Goal: Find specific page/section

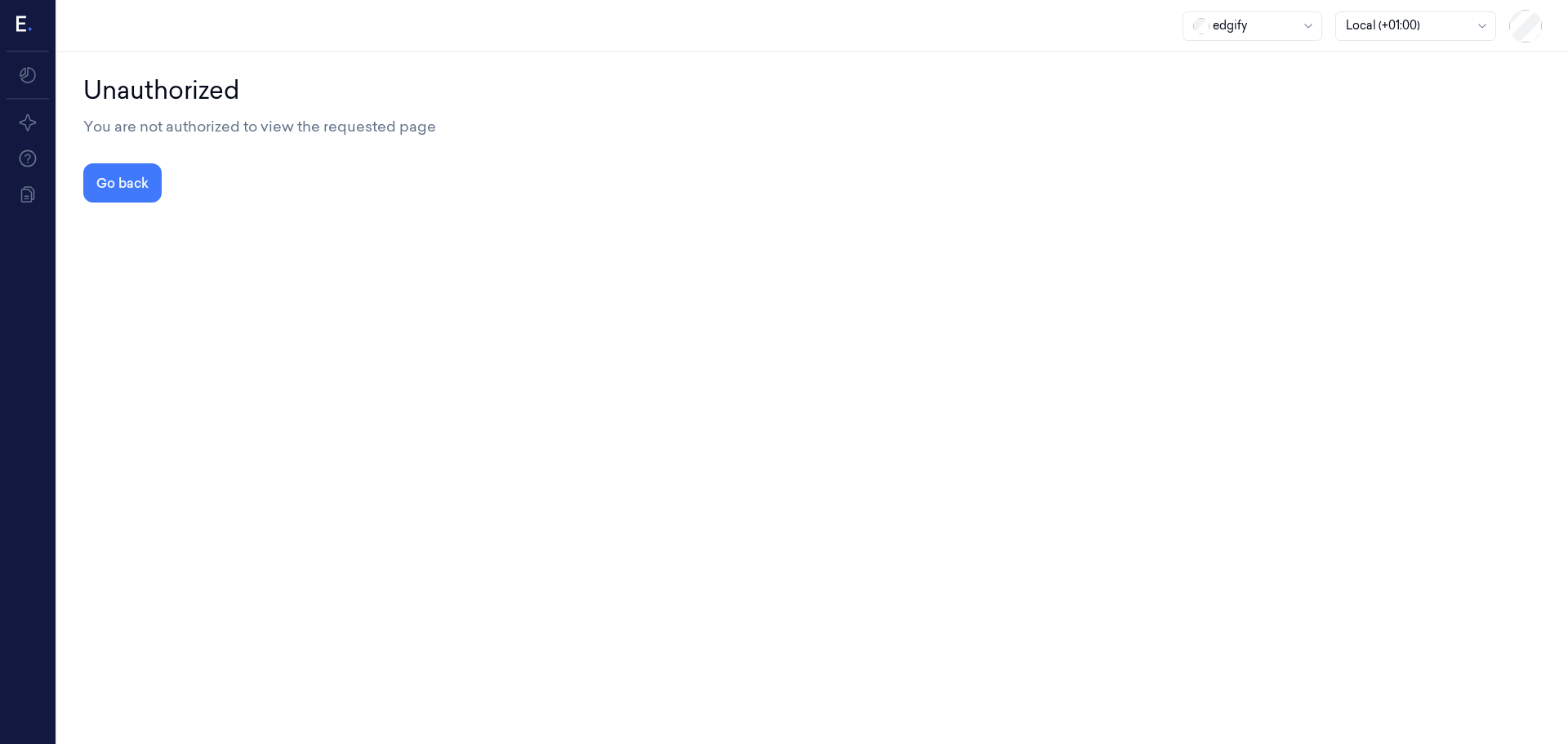
click at [1281, 27] on div at bounding box center [1254, 26] width 81 height 17
click at [1222, 155] on div "Unauthorized You are not authorized to view the requested page Go back" at bounding box center [813, 137] width 1459 height 131
click at [1255, 20] on div at bounding box center [1254, 26] width 81 height 17
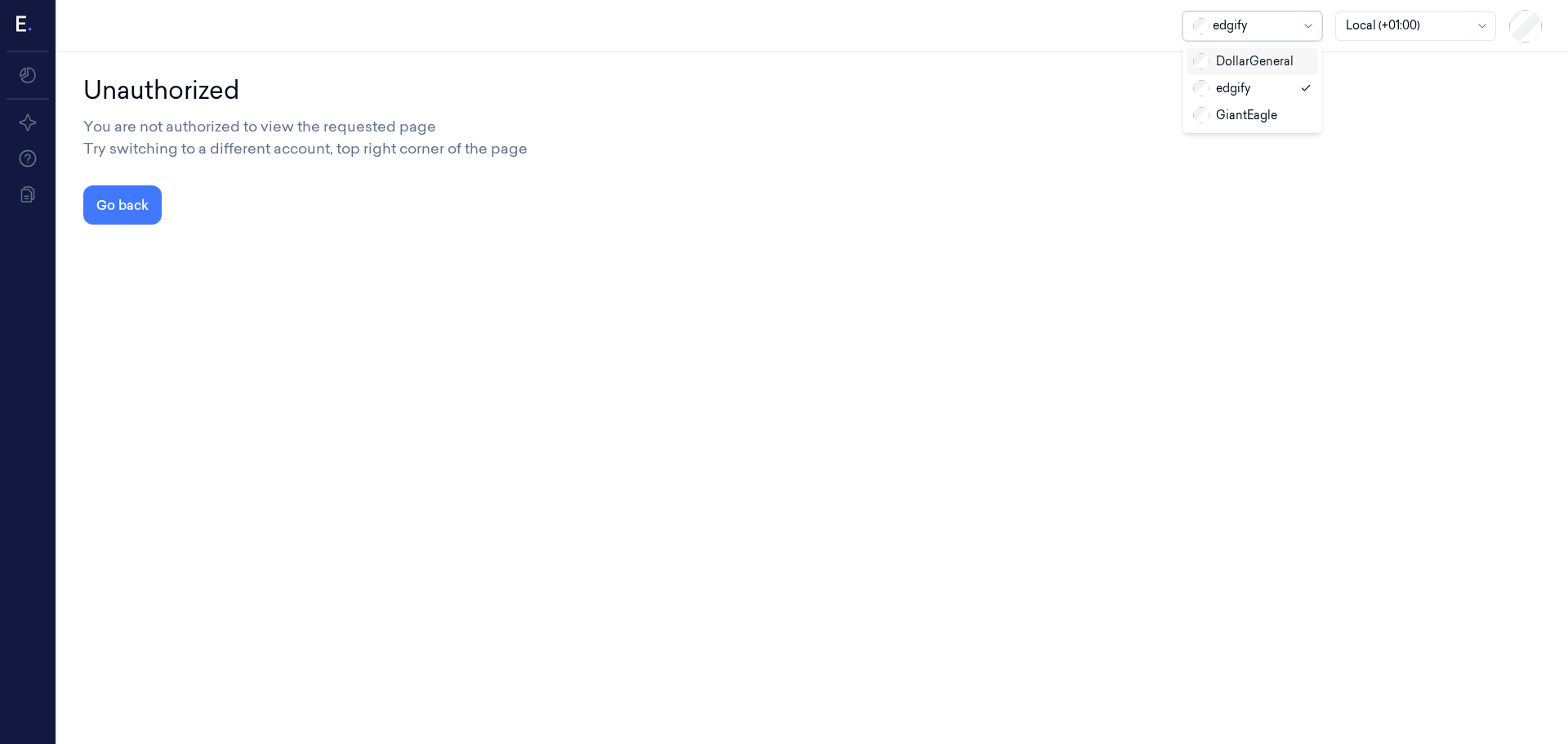
click at [1257, 62] on div "DollarGeneral" at bounding box center [1243, 62] width 100 height 17
click at [1265, 26] on div at bounding box center [1254, 26] width 81 height 17
click at [1253, 124] on div "GiantEagle" at bounding box center [1253, 115] width 132 height 27
click at [128, 201] on button "Go back" at bounding box center [122, 205] width 79 height 39
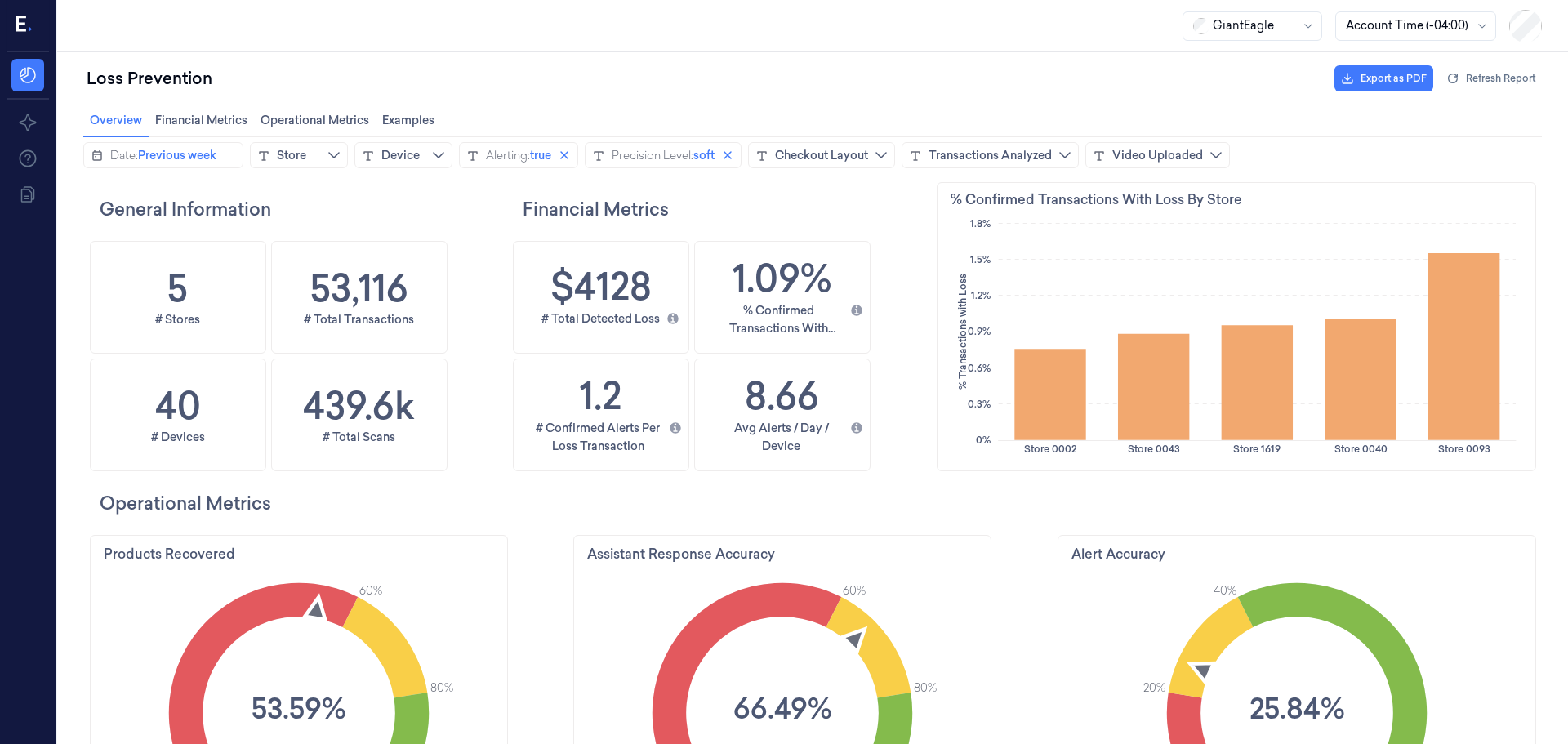
scroll to position [453, 611]
click at [1186, 78] on div "Loss Prevention Export as PDF Refresh Report" at bounding box center [813, 79] width 1459 height 39
